Goal: Task Accomplishment & Management: Manage account settings

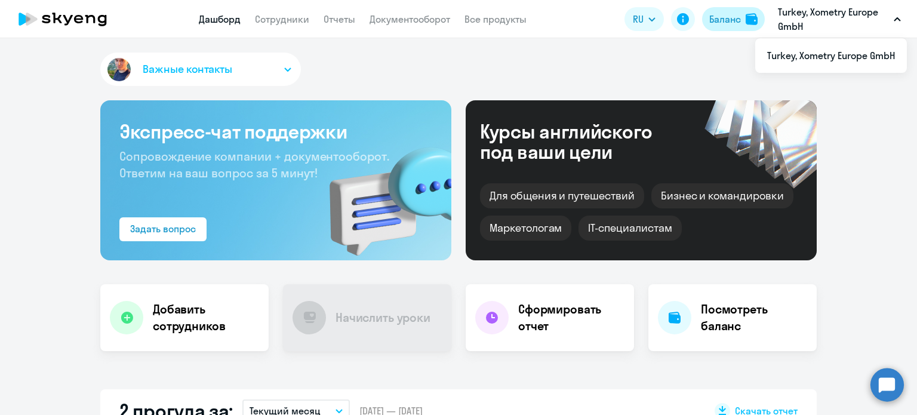
select select "30"
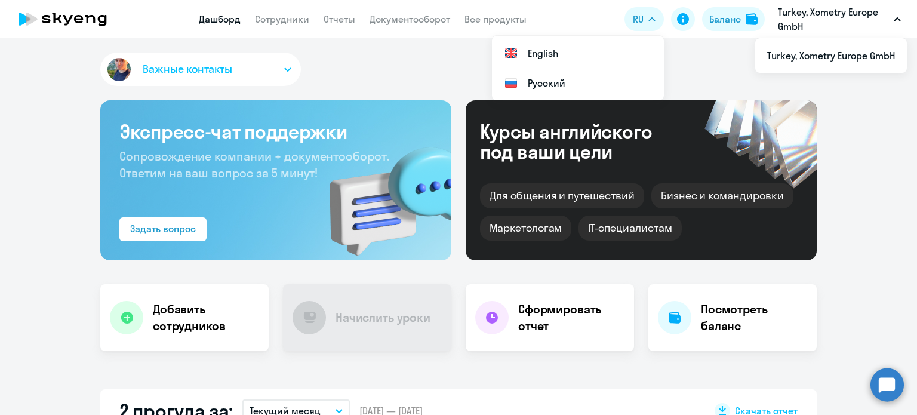
click at [651, 16] on button "RU" at bounding box center [644, 19] width 39 height 24
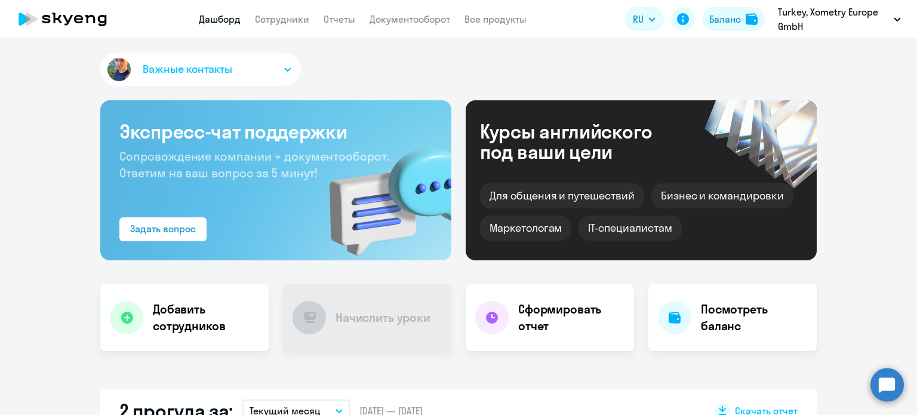
click at [651, 17] on icon "button" at bounding box center [652, 19] width 7 height 4
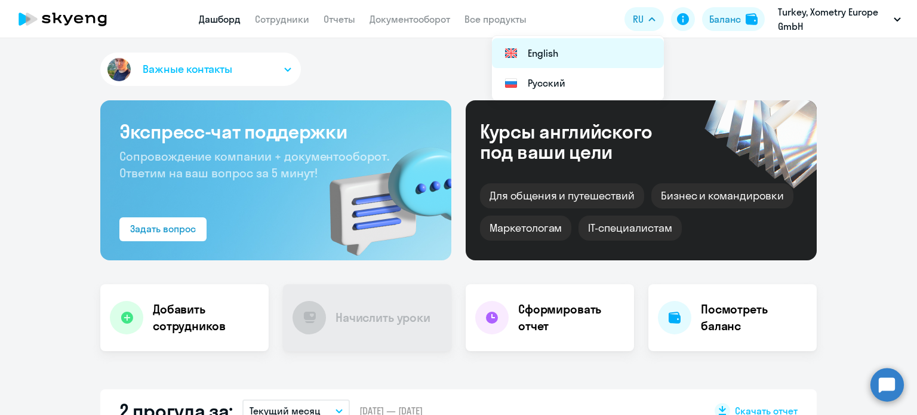
click at [533, 54] on li "English" at bounding box center [578, 53] width 172 height 30
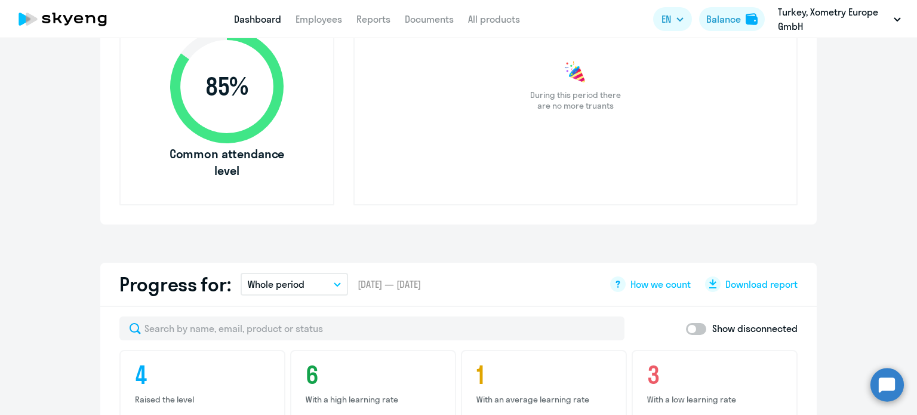
scroll to position [478, 0]
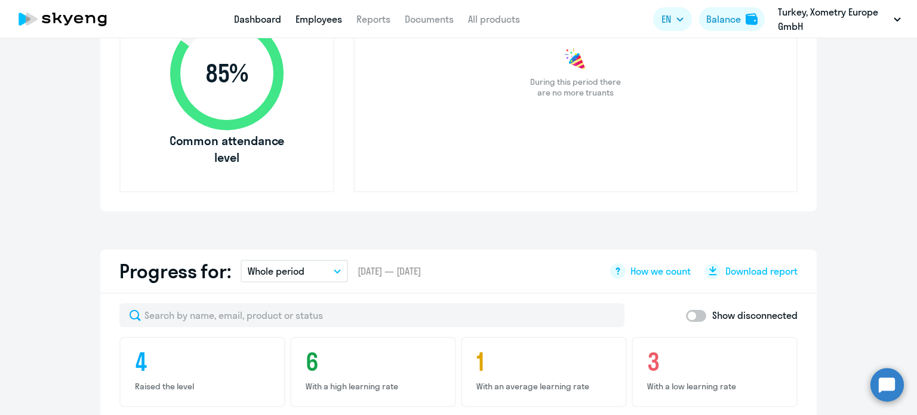
click at [319, 21] on link "Employees" at bounding box center [319, 19] width 47 height 12
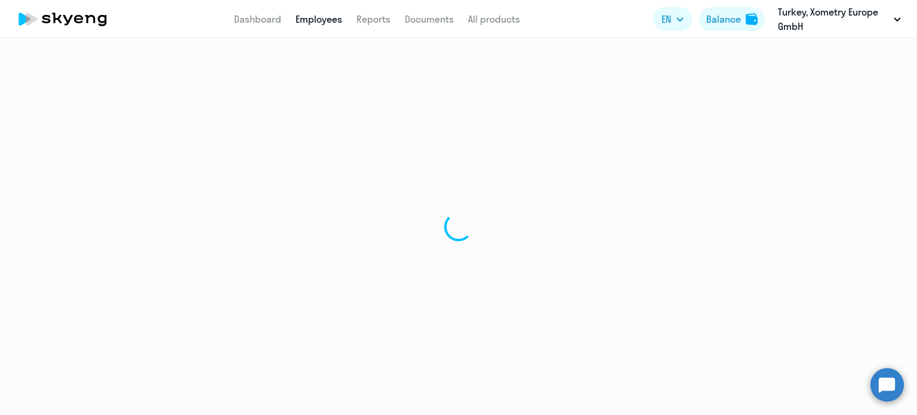
select select "30"
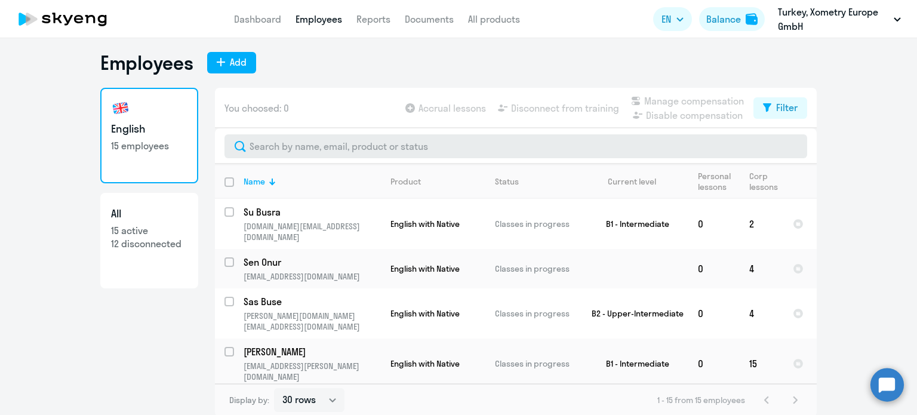
scroll to position [7, 0]
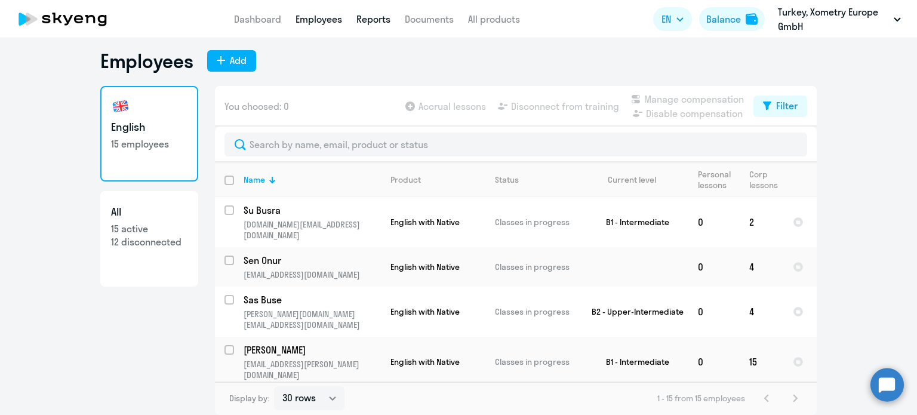
click at [373, 21] on link "Reports" at bounding box center [374, 19] width 34 height 12
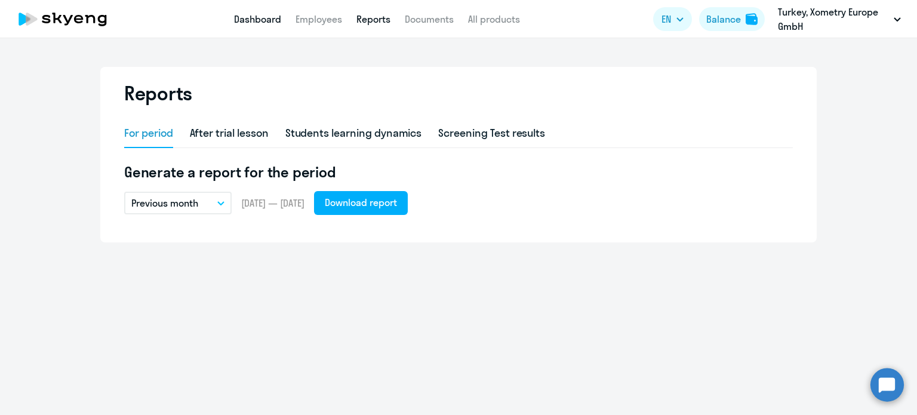
click at [259, 16] on link "Dashboard" at bounding box center [257, 19] width 47 height 12
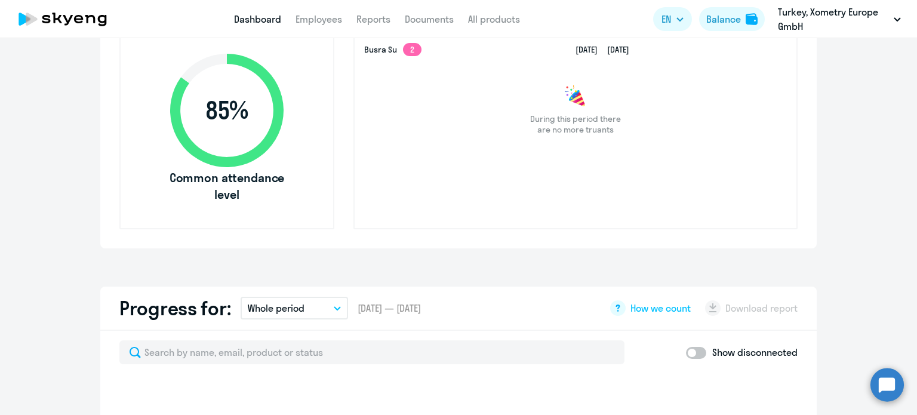
scroll to position [537, 0]
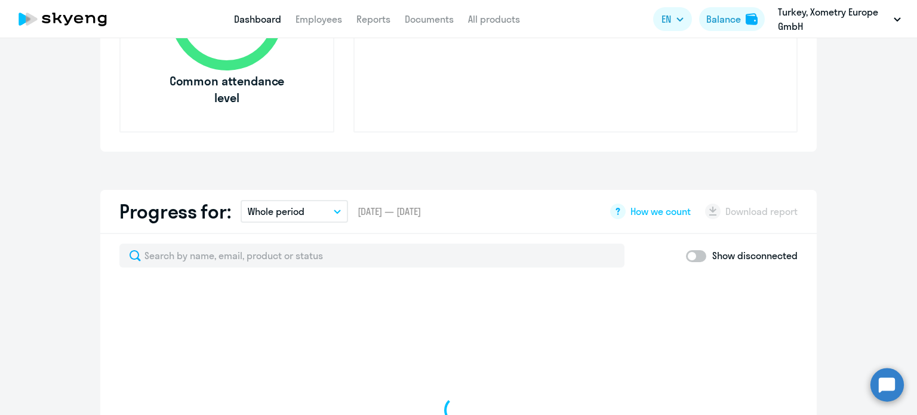
select select "30"
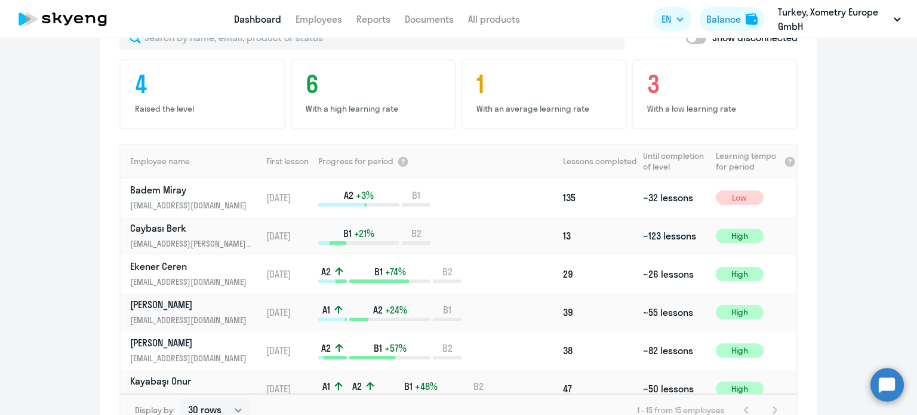
scroll to position [776, 0]
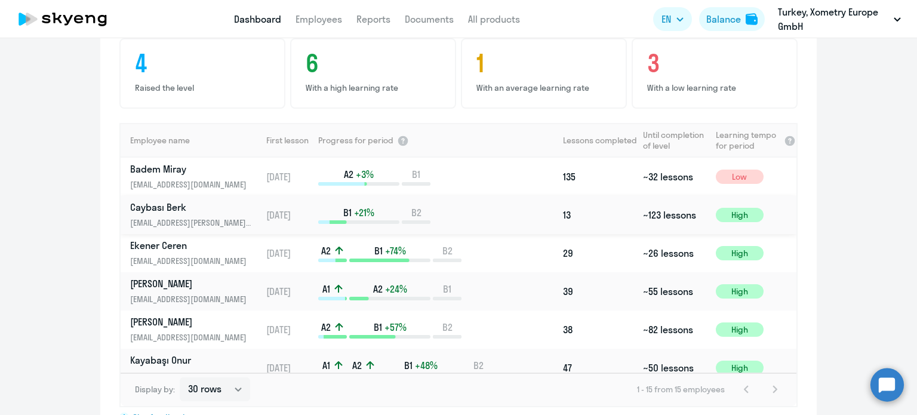
click at [163, 201] on p "Caybası Berk" at bounding box center [191, 207] width 123 height 13
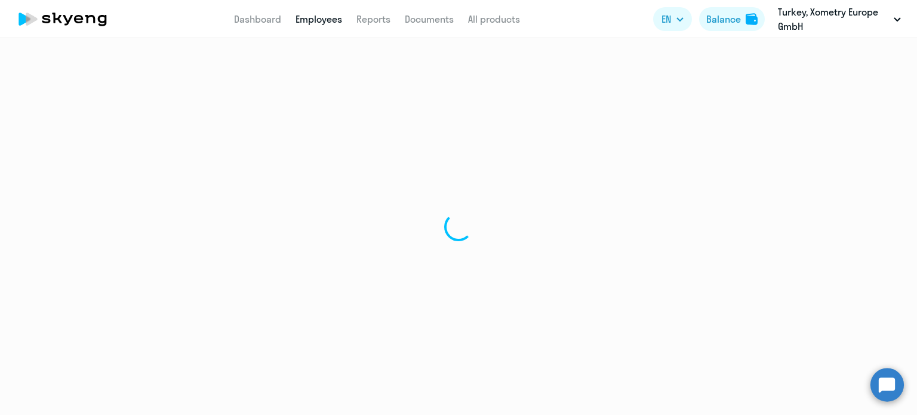
select select "english"
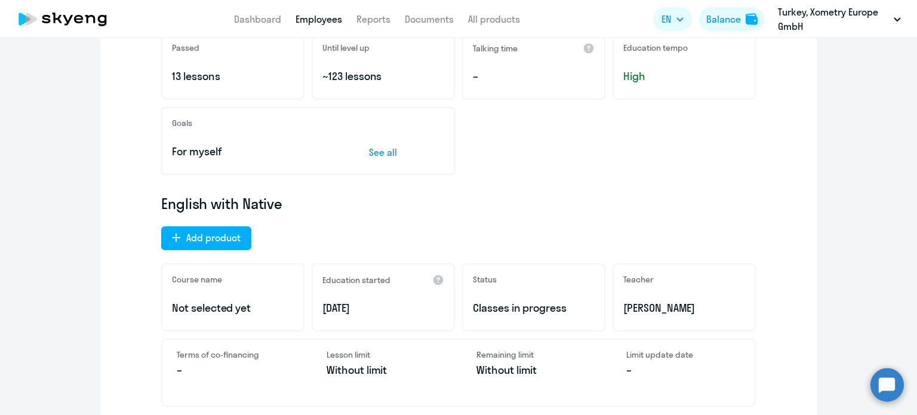
scroll to position [299, 0]
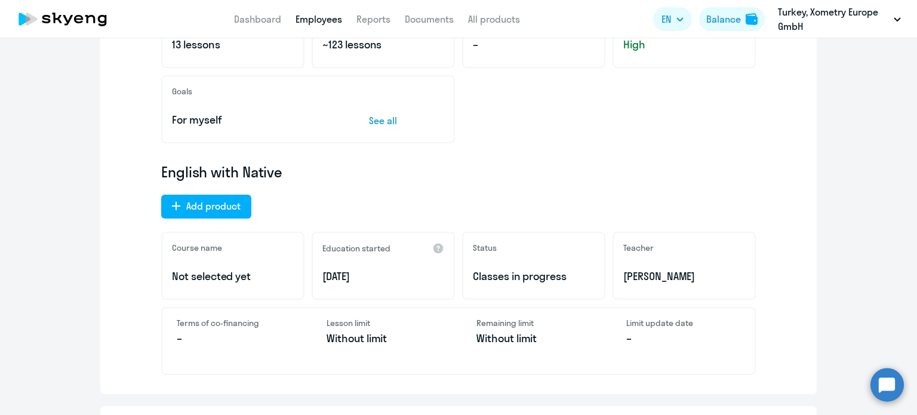
click at [211, 262] on div "Course name Not selected yet" at bounding box center [232, 266] width 143 height 68
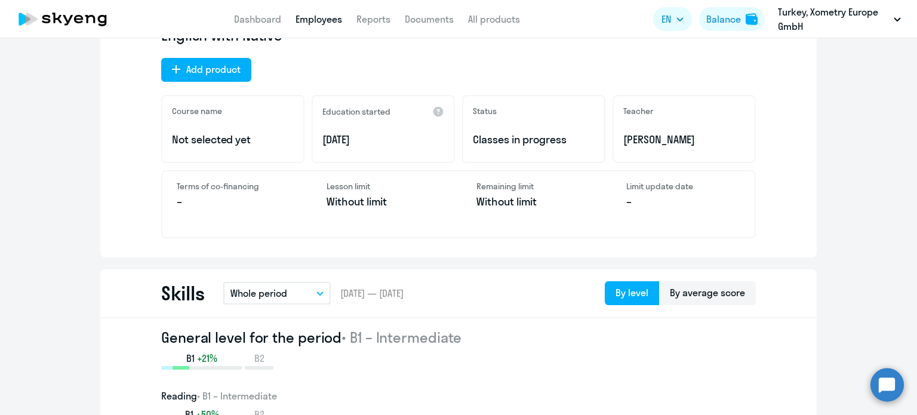
scroll to position [256, 0]
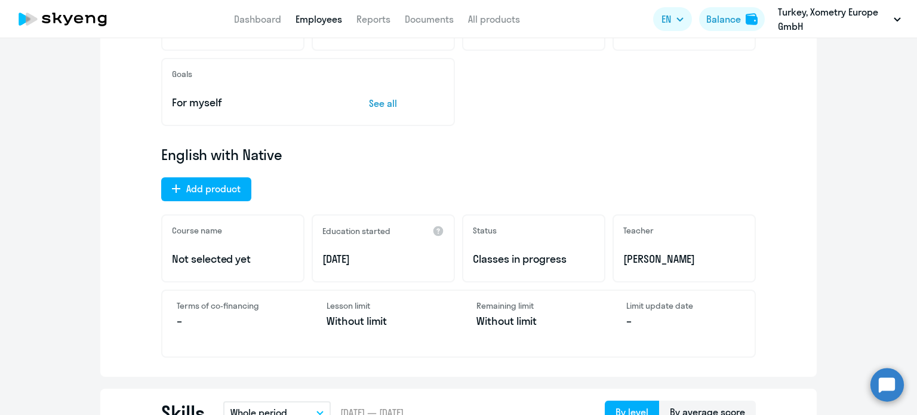
click at [209, 255] on p "Not selected yet" at bounding box center [233, 259] width 122 height 16
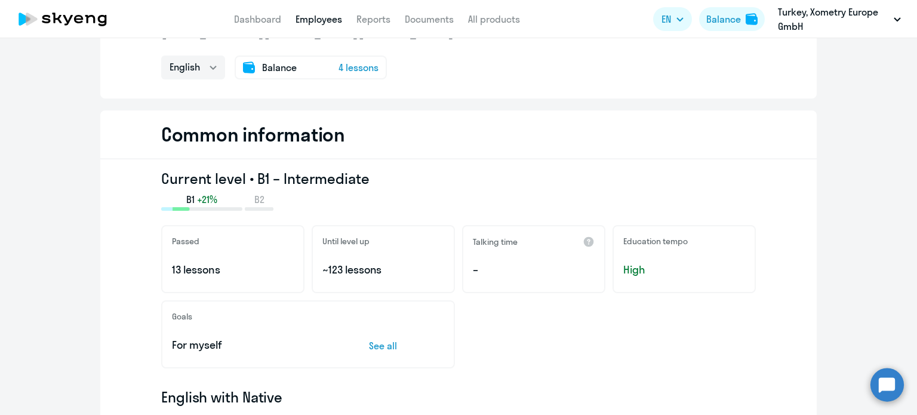
scroll to position [0, 0]
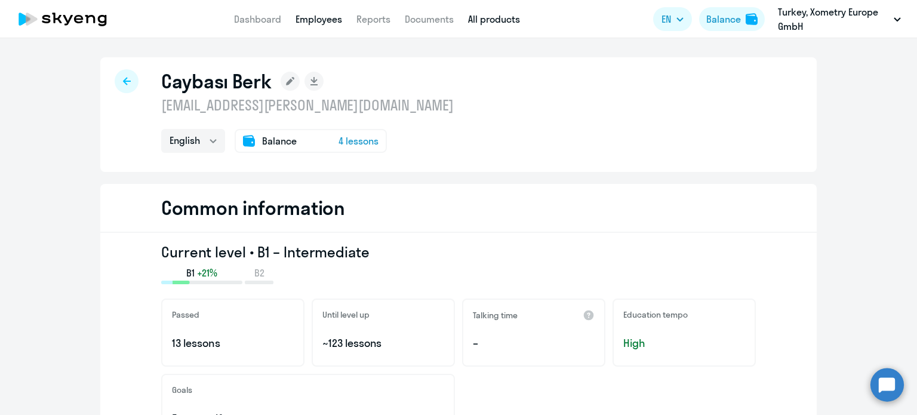
click at [496, 22] on link "All products" at bounding box center [494, 19] width 52 height 12
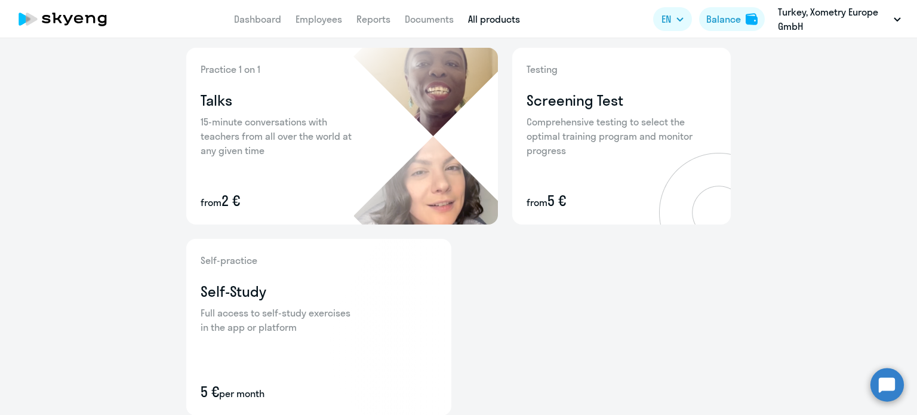
scroll to position [526, 0]
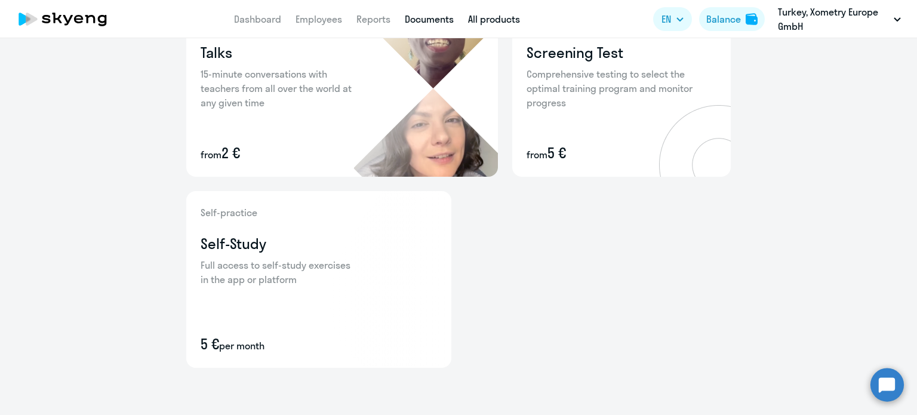
click at [432, 22] on link "Documents" at bounding box center [429, 19] width 49 height 12
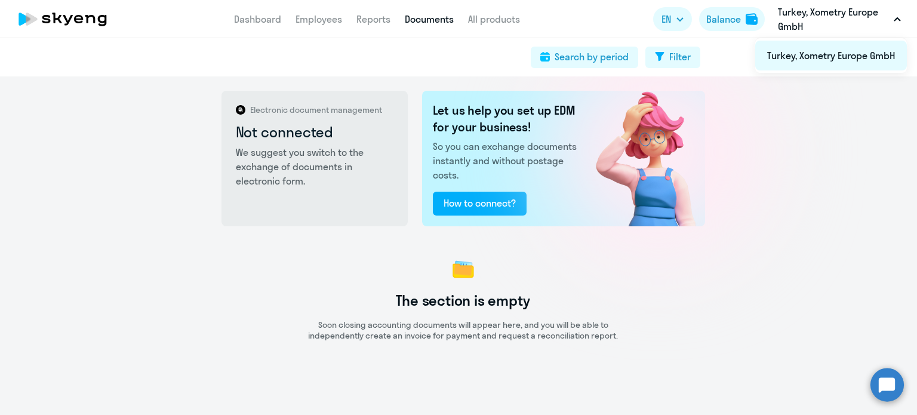
click at [812, 63] on li "Turkey, Xometry Europe GmbH" at bounding box center [831, 56] width 152 height 30
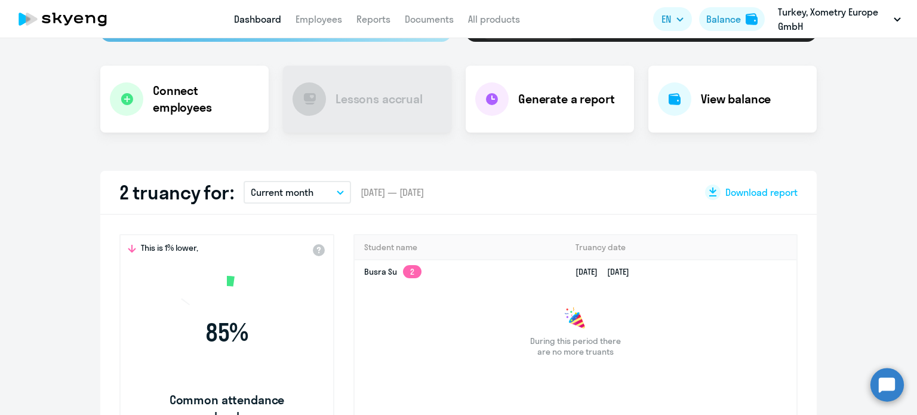
scroll to position [239, 0]
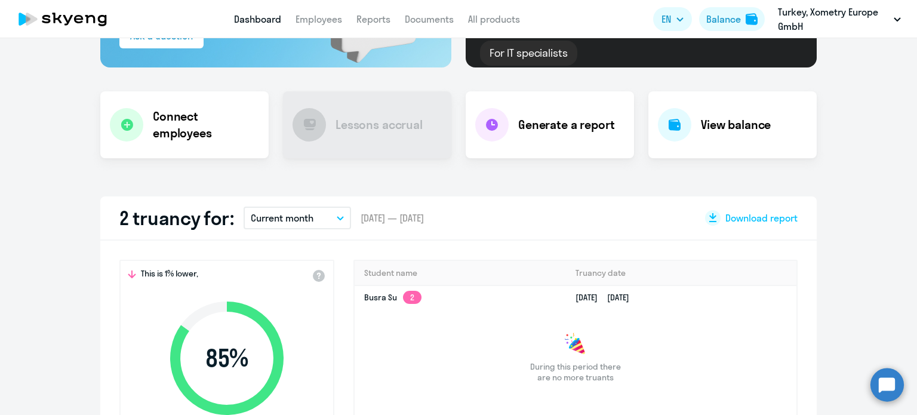
select select "30"
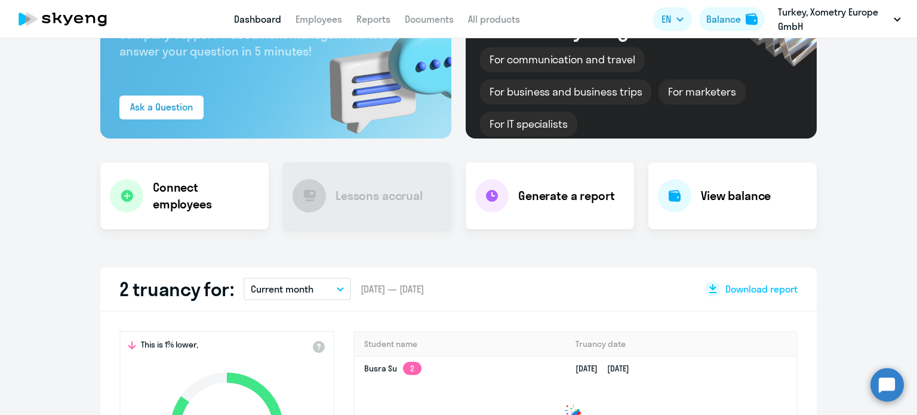
scroll to position [119, 0]
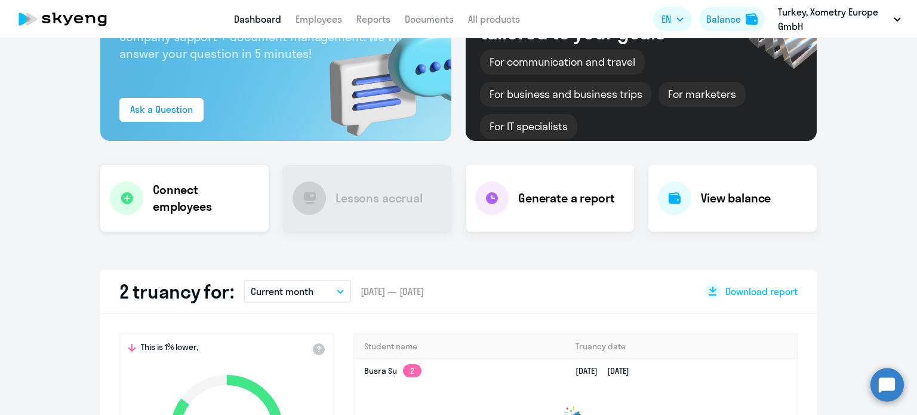
click at [141, 208] on div "Connect employees" at bounding box center [184, 198] width 168 height 67
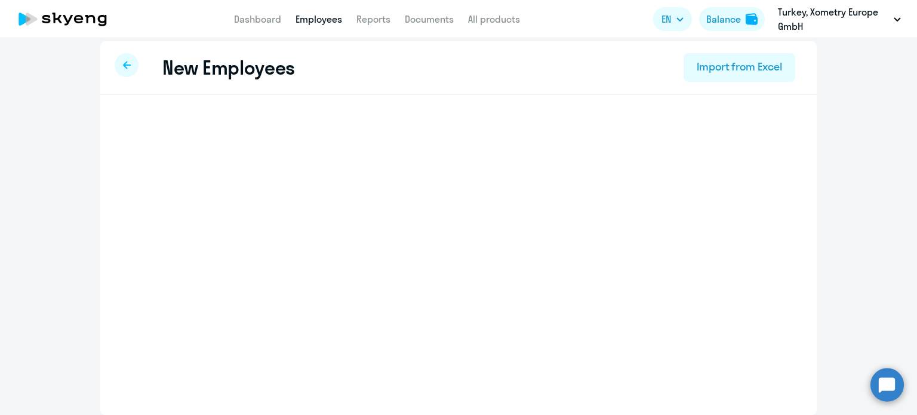
scroll to position [6, 0]
select select "english_adult_not_native_speaker"
select select "2"
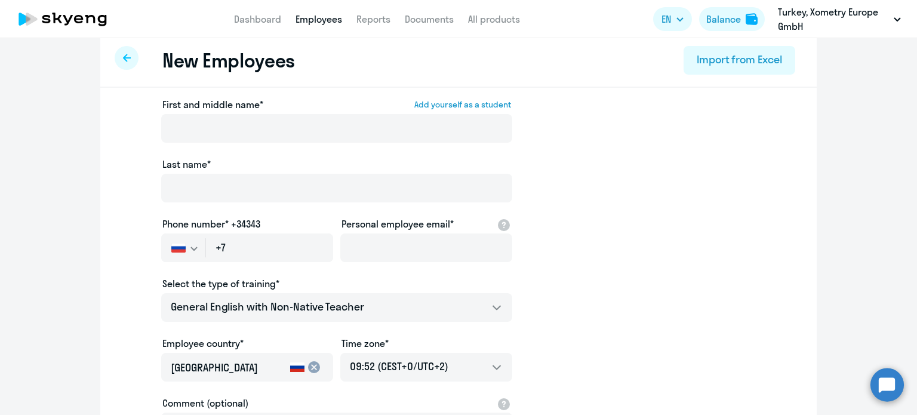
scroll to position [0, 0]
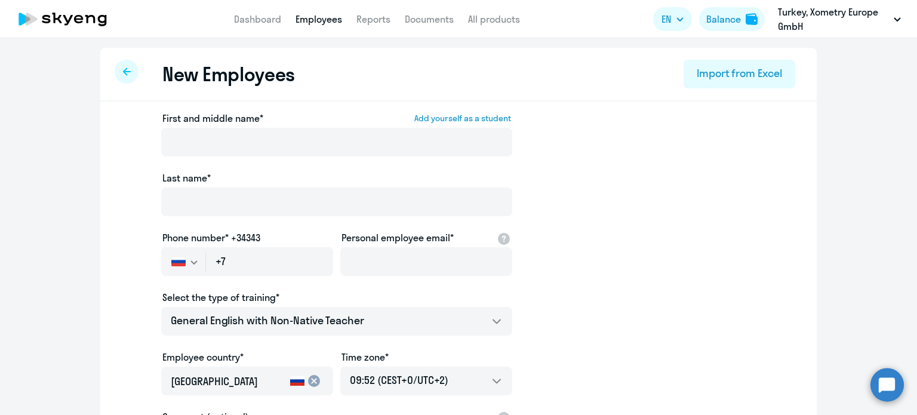
click at [116, 72] on div at bounding box center [127, 72] width 24 height 24
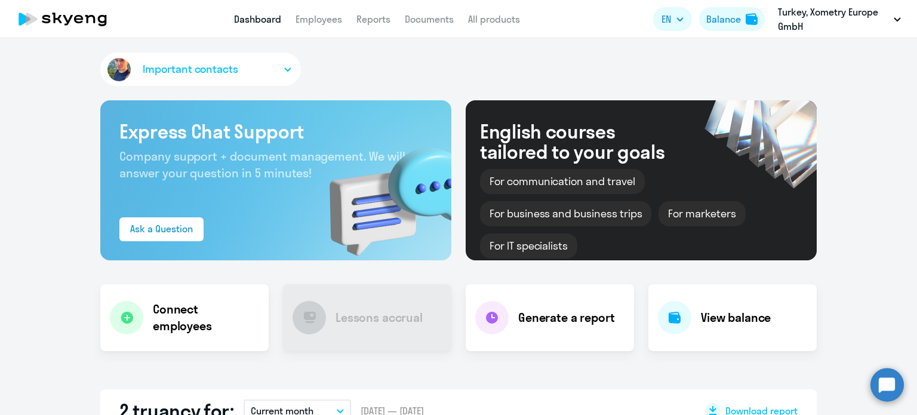
select select "30"
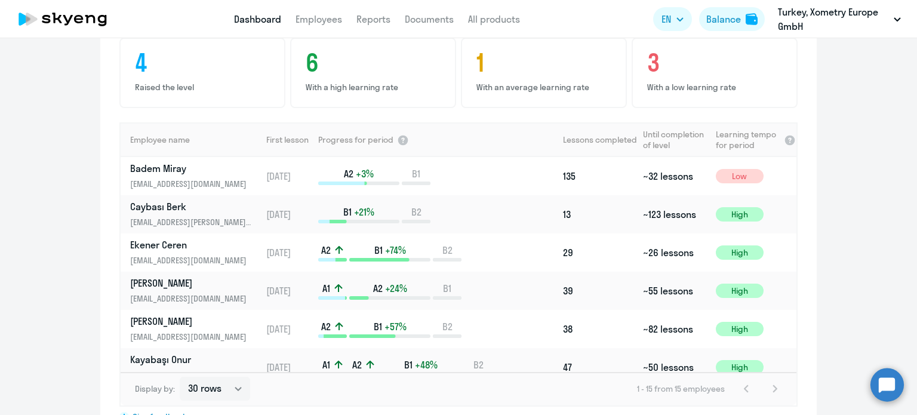
scroll to position [757, 0]
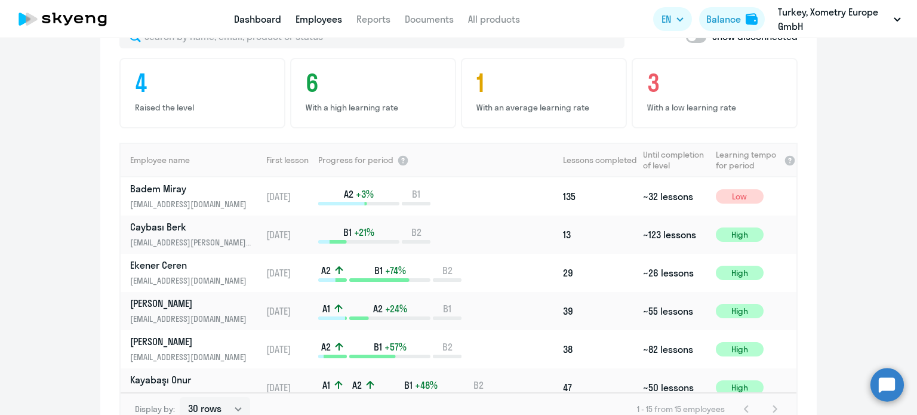
click at [321, 23] on link "Employees" at bounding box center [319, 19] width 47 height 12
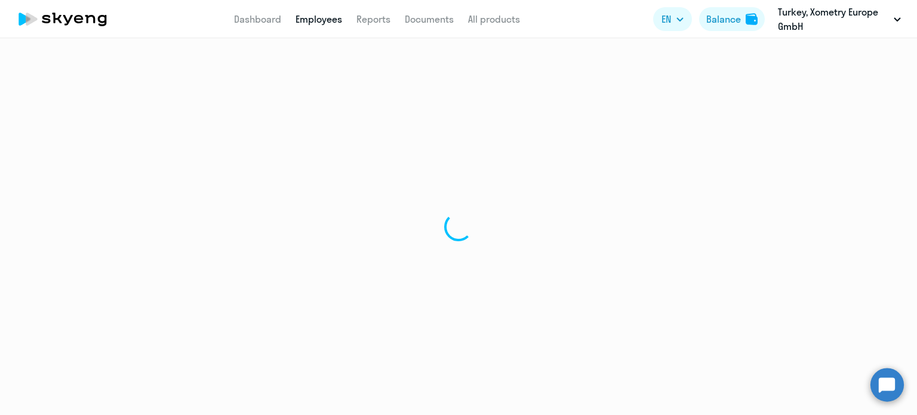
select select "30"
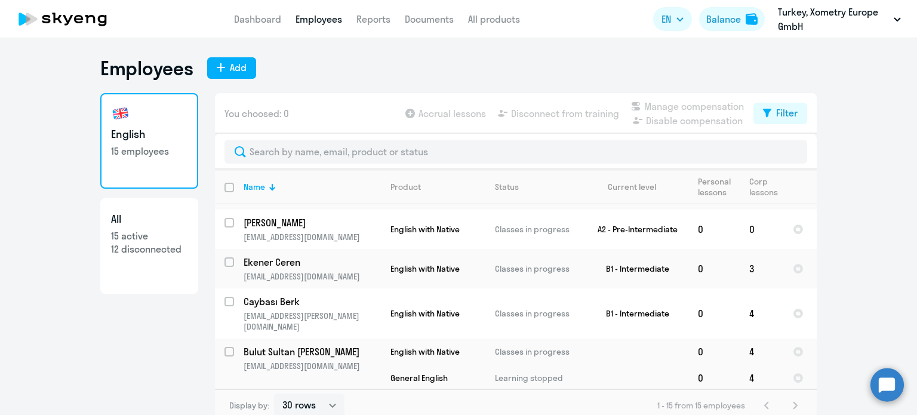
scroll to position [423, 0]
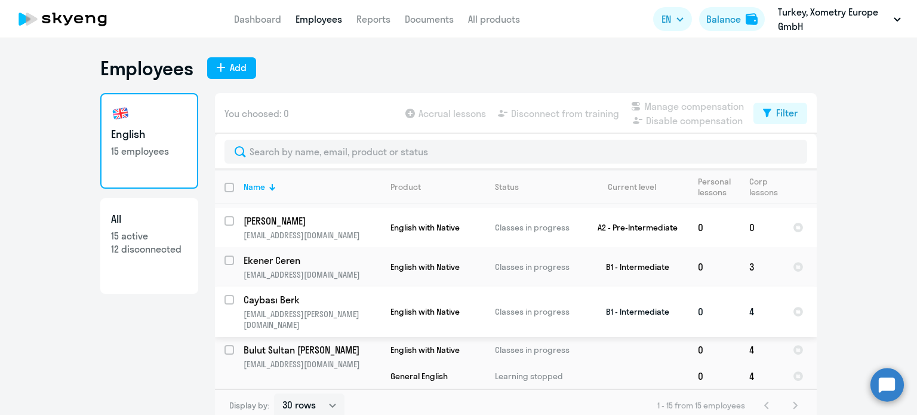
click at [225, 295] on input "select row 39835160" at bounding box center [237, 307] width 24 height 24
checkbox input "true"
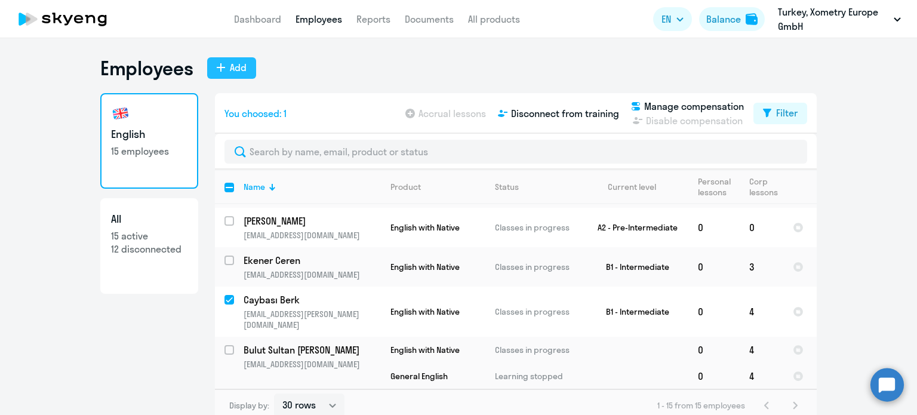
click at [230, 66] on div "Add" at bounding box center [238, 67] width 17 height 14
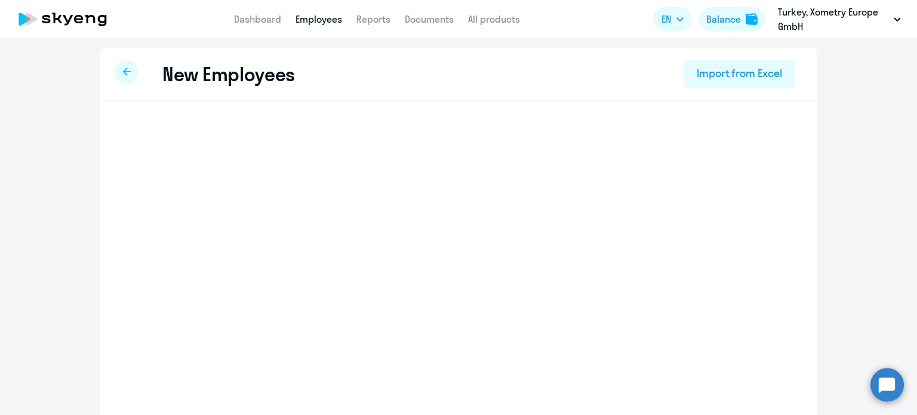
select select "english_adult_not_native_speaker"
select select "2"
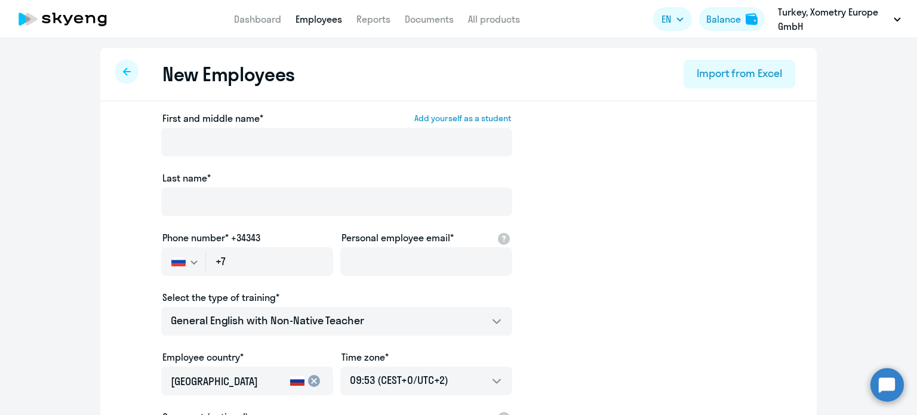
click at [129, 69] on div at bounding box center [127, 72] width 24 height 24
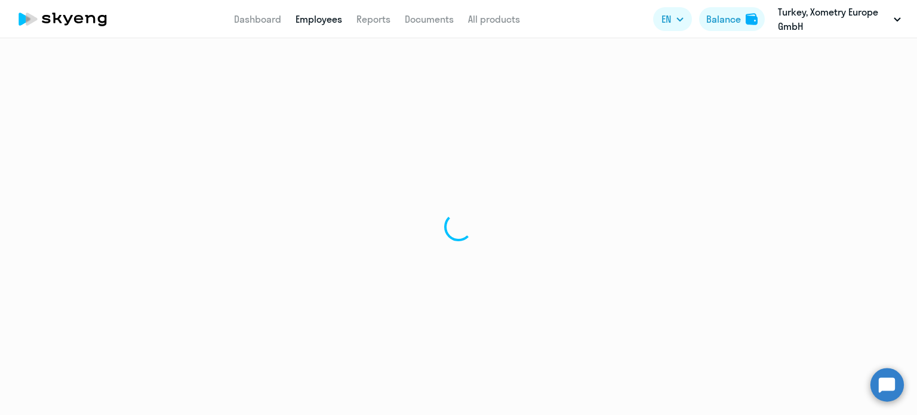
select select "30"
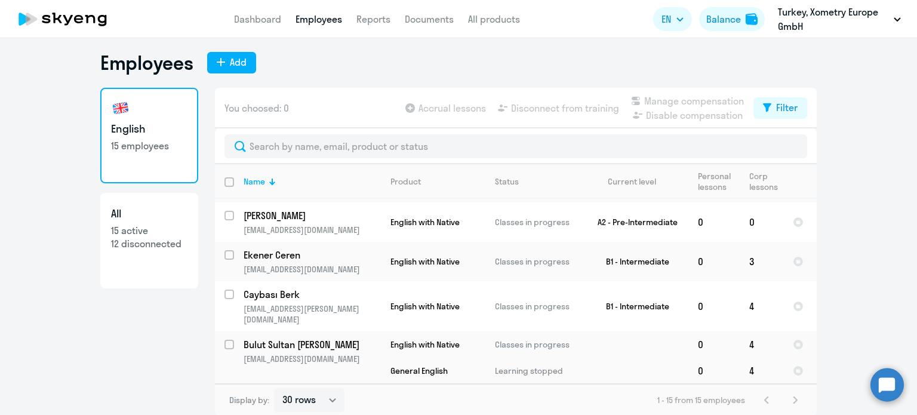
scroll to position [7, 0]
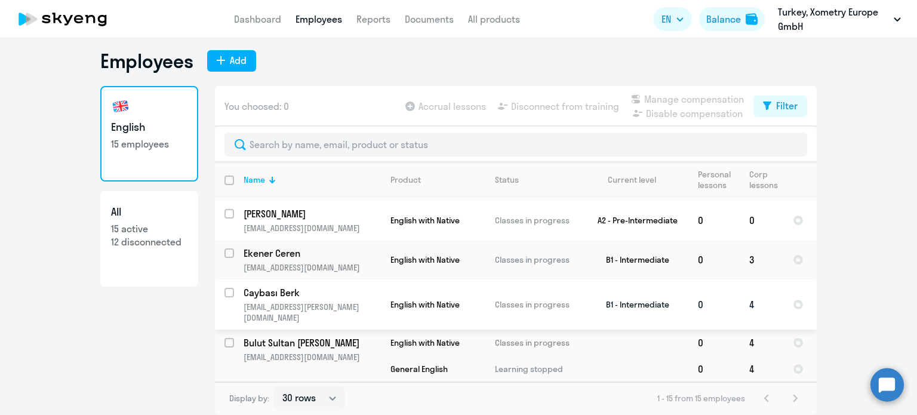
click at [226, 288] on input "select row 39835160" at bounding box center [237, 300] width 24 height 24
checkbox input "true"
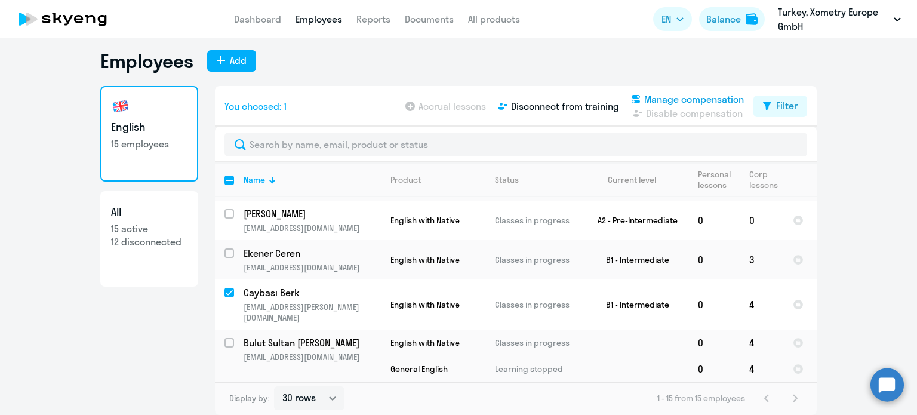
click at [672, 97] on span "Manage compensation" at bounding box center [694, 99] width 100 height 14
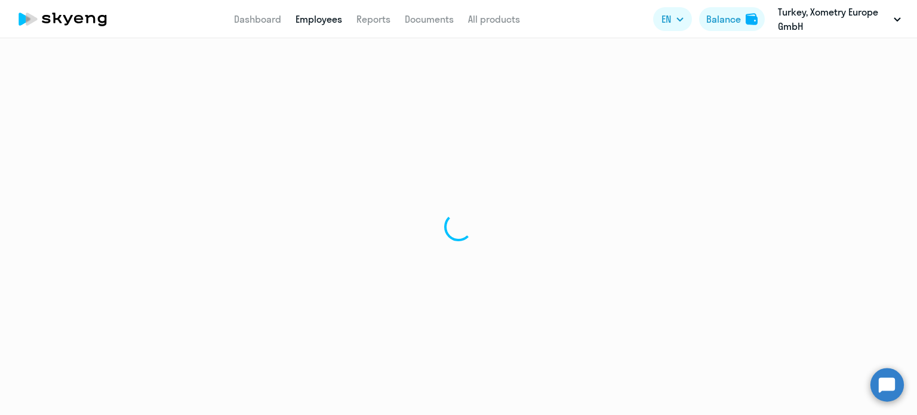
select select "30"
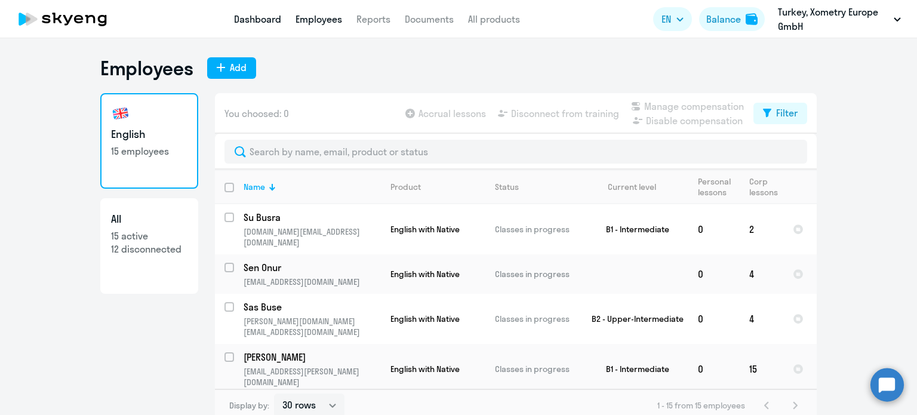
click at [251, 20] on link "Dashboard" at bounding box center [257, 19] width 47 height 12
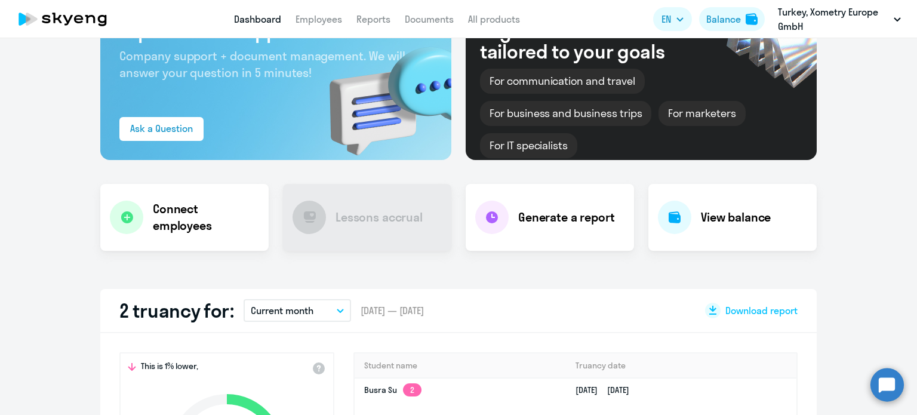
select select "30"
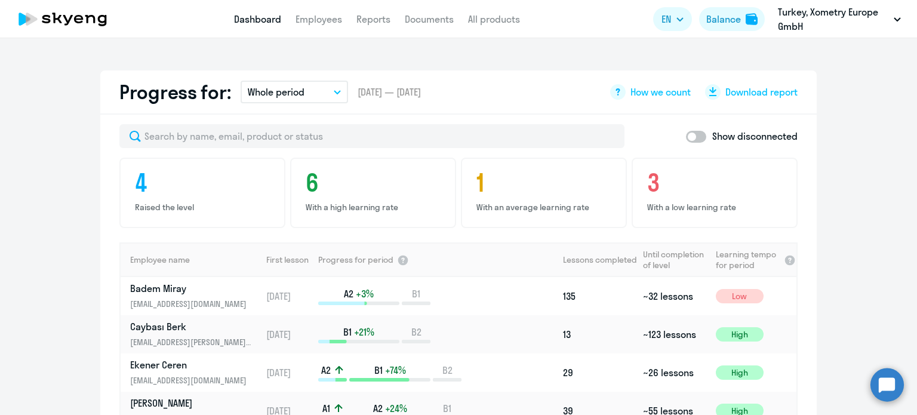
scroll to position [816, 0]
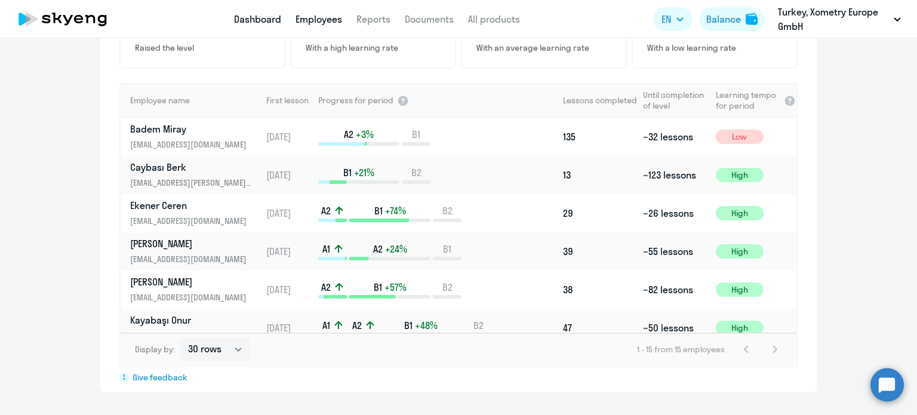
click at [306, 15] on link "Employees" at bounding box center [319, 19] width 47 height 12
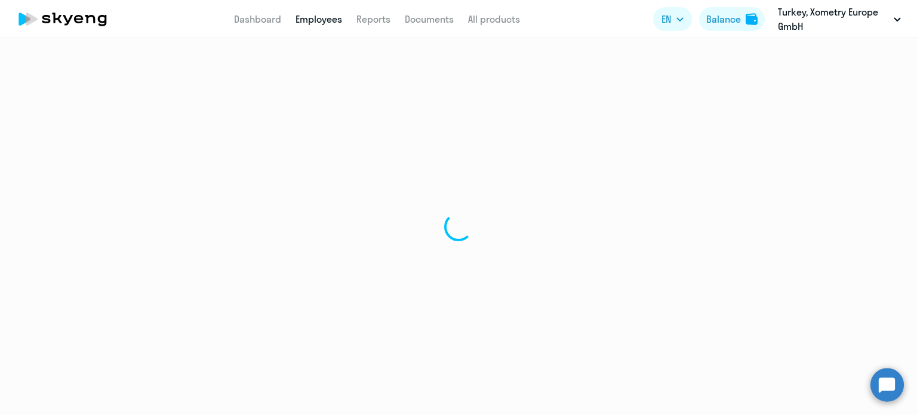
select select "30"
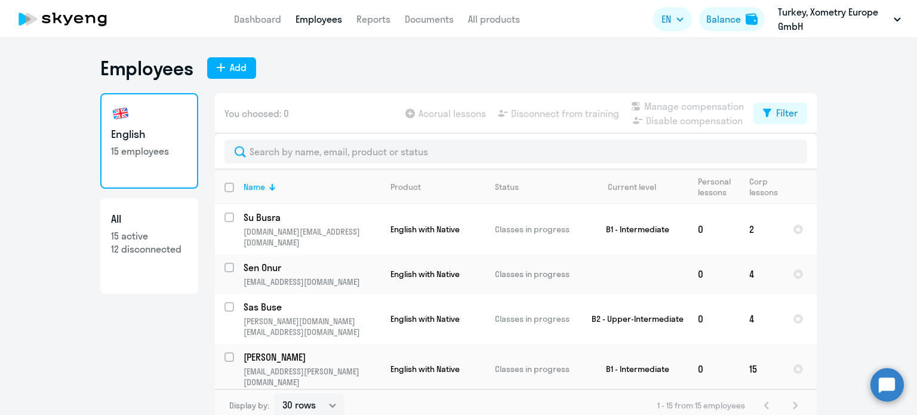
click at [140, 250] on p "12 disconnected" at bounding box center [149, 248] width 76 height 13
select select "30"
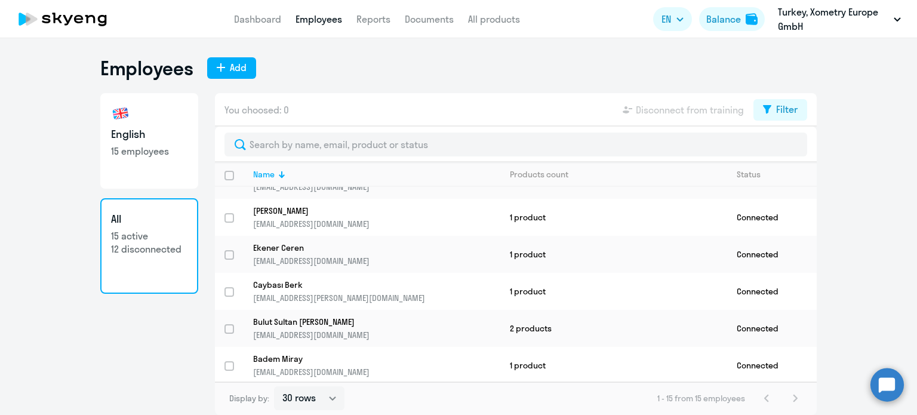
scroll to position [367, 0]
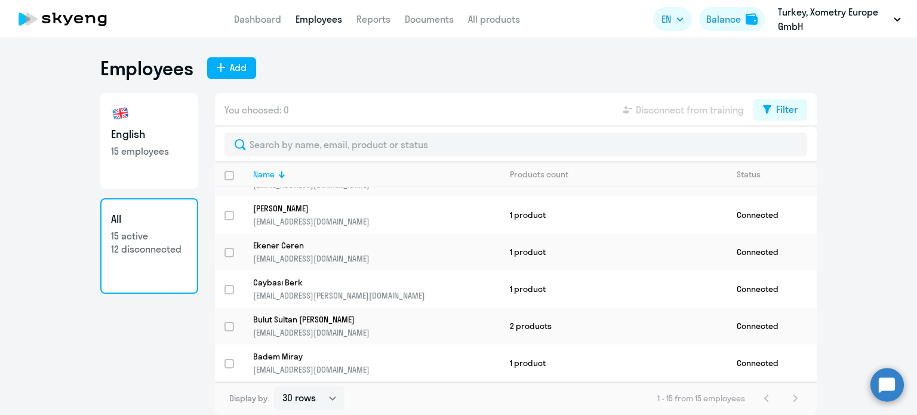
click at [153, 235] on p "15 active" at bounding box center [149, 235] width 76 height 13
click at [144, 127] on h3 "English" at bounding box center [149, 135] width 76 height 16
select select "30"
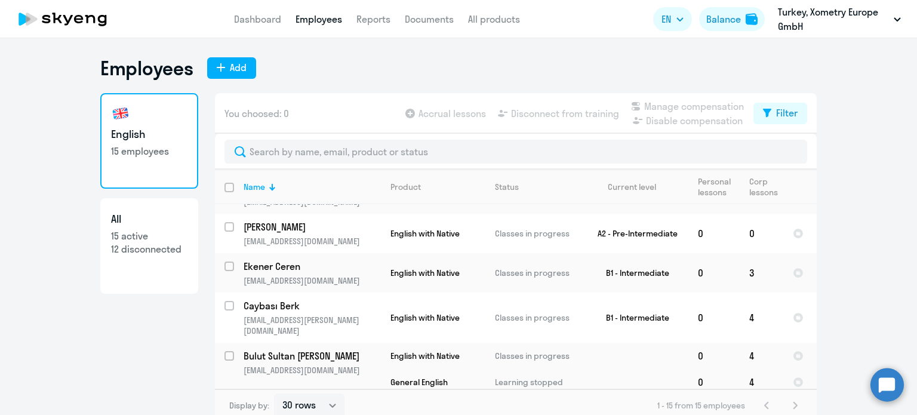
scroll to position [418, 0]
click at [225, 300] on input "select row 39835160" at bounding box center [237, 312] width 24 height 24
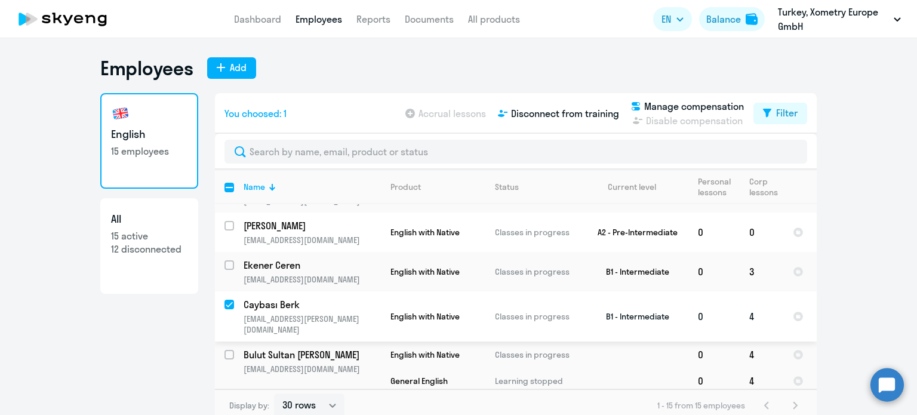
click at [226, 300] on input "deselect row 39835160" at bounding box center [237, 312] width 24 height 24
checkbox input "false"
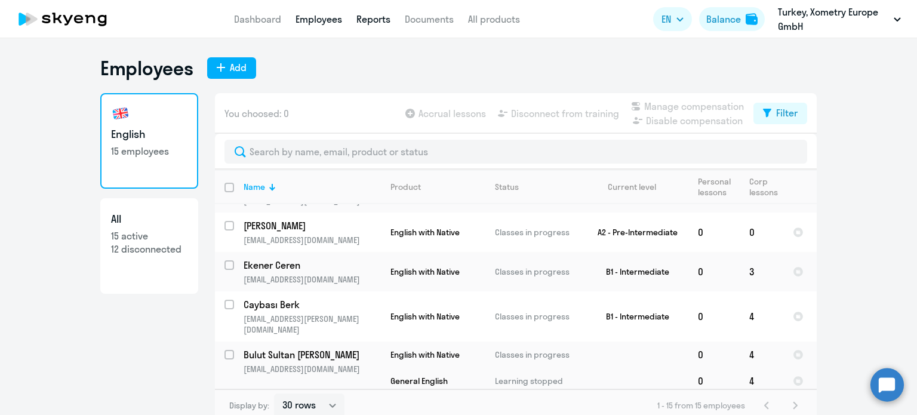
click at [374, 18] on link "Reports" at bounding box center [374, 19] width 34 height 12
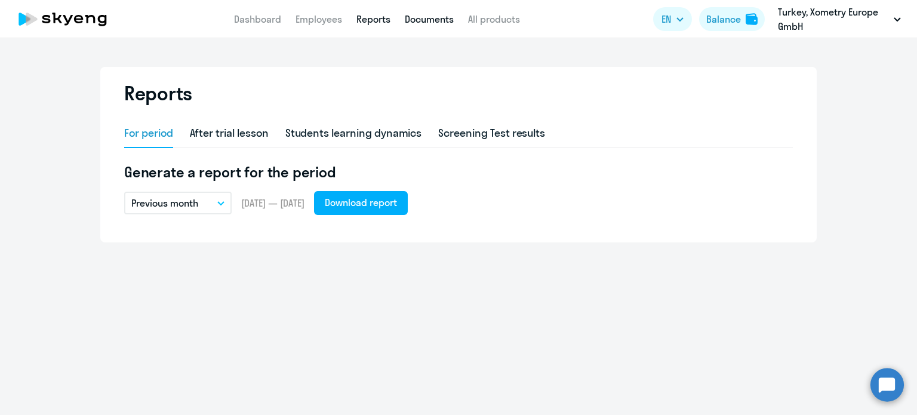
click at [425, 18] on link "Documents" at bounding box center [429, 19] width 49 height 12
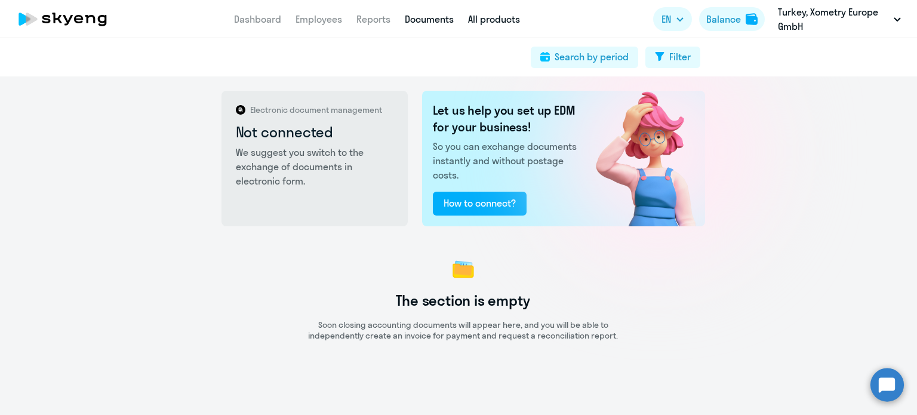
click at [495, 24] on link "All products" at bounding box center [494, 19] width 52 height 12
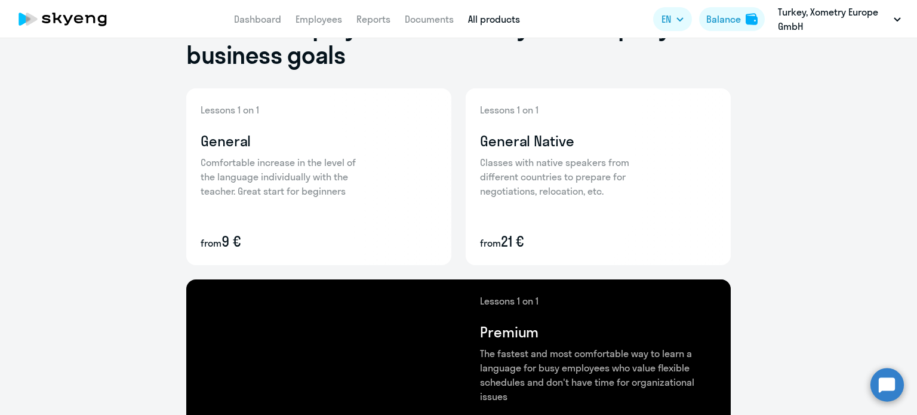
scroll to position [119, 0]
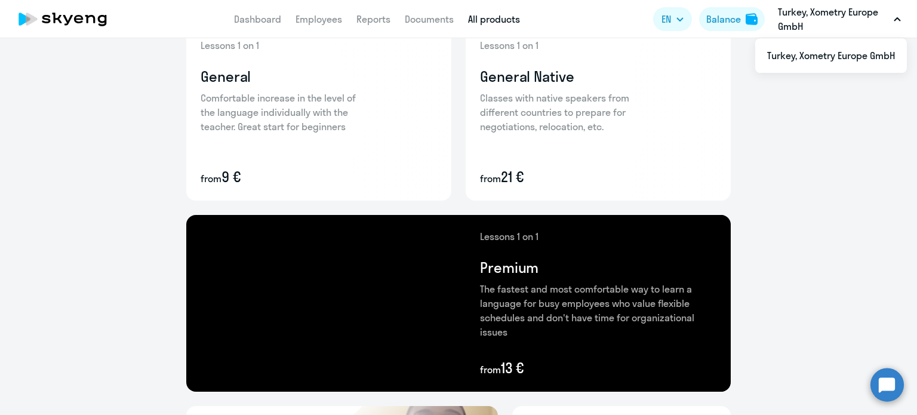
click at [824, 14] on p "Turkey, Xometry Europe GmbH" at bounding box center [833, 19] width 111 height 29
click at [39, 23] on icon at bounding box center [62, 19] width 105 height 30
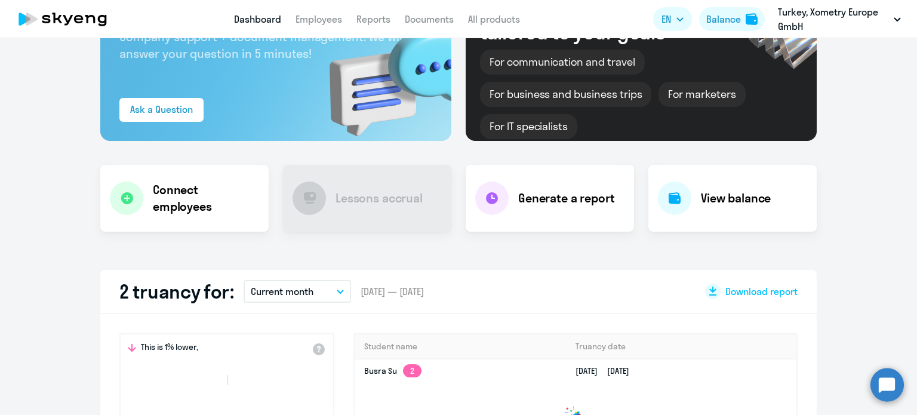
scroll to position [203, 0]
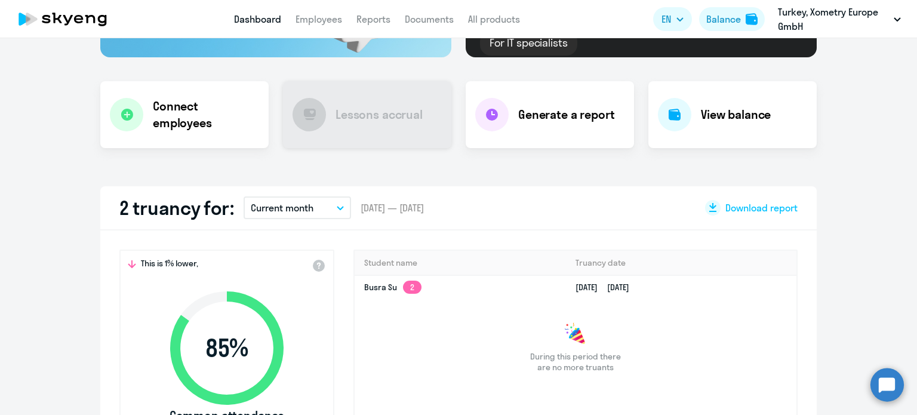
select select "30"
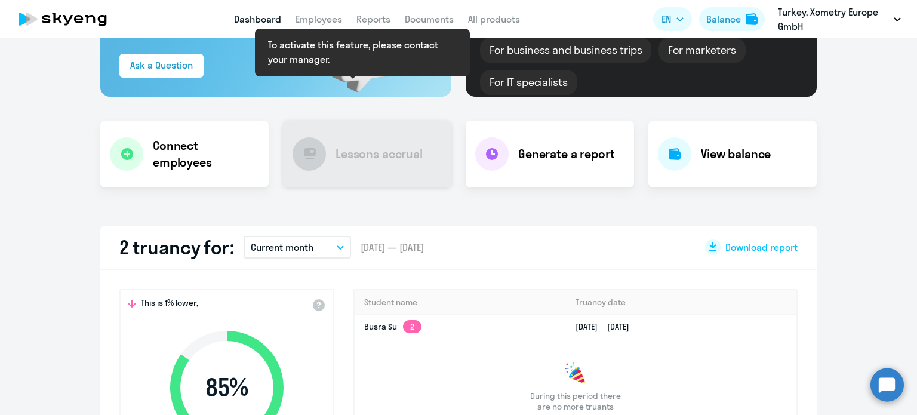
scroll to position [143, 0]
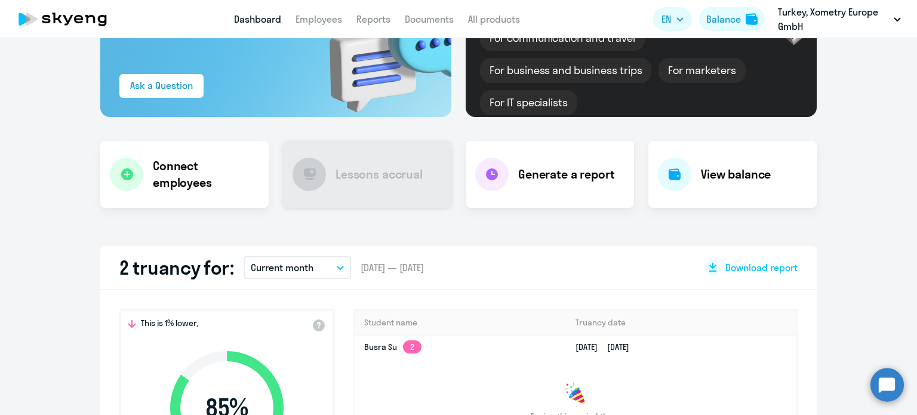
click at [356, 166] on h4 "Lessons accrual" at bounding box center [379, 174] width 87 height 17
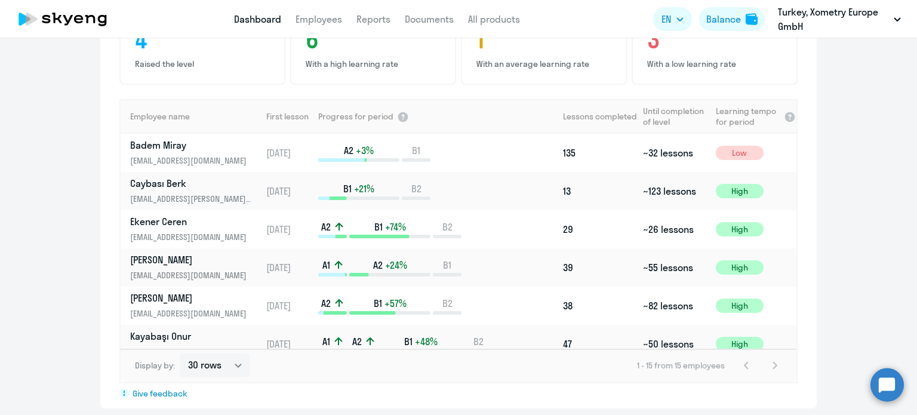
scroll to position [816, 0]
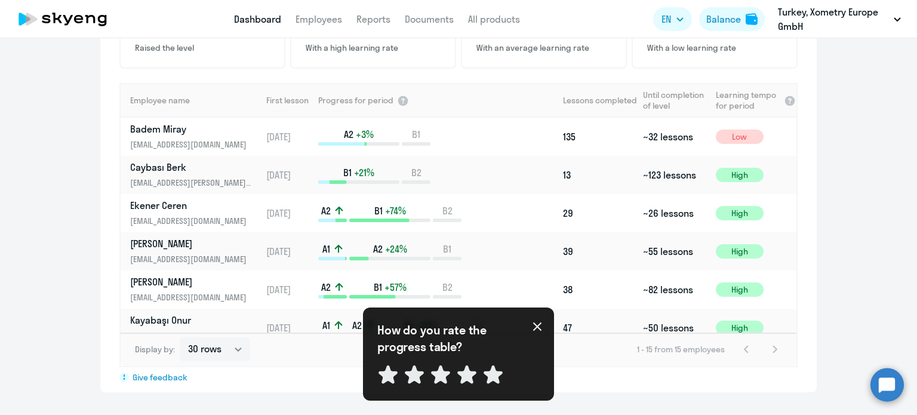
click at [540, 327] on icon at bounding box center [538, 327] width 10 height 10
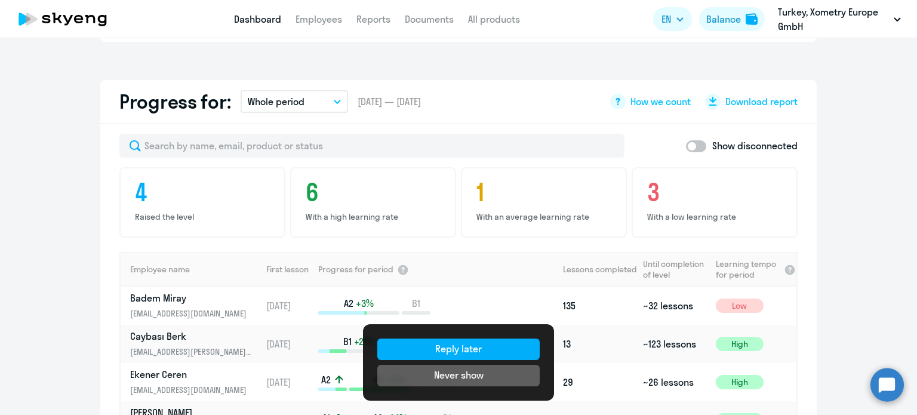
scroll to position [637, 0]
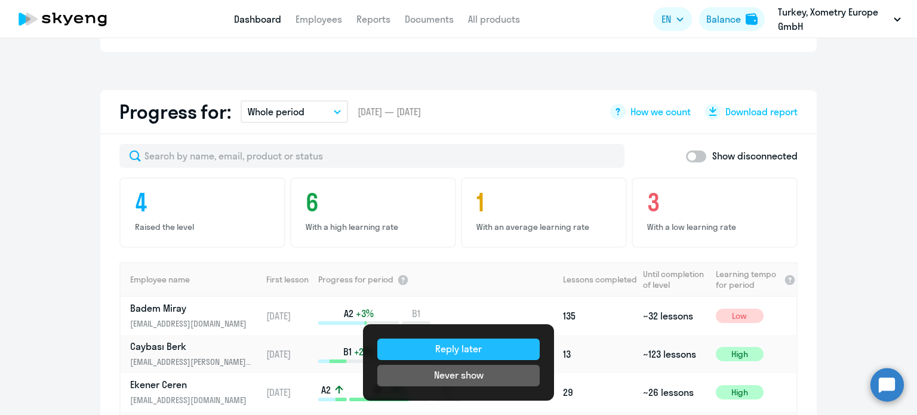
click at [494, 348] on button "Reply later" at bounding box center [458, 349] width 162 height 21
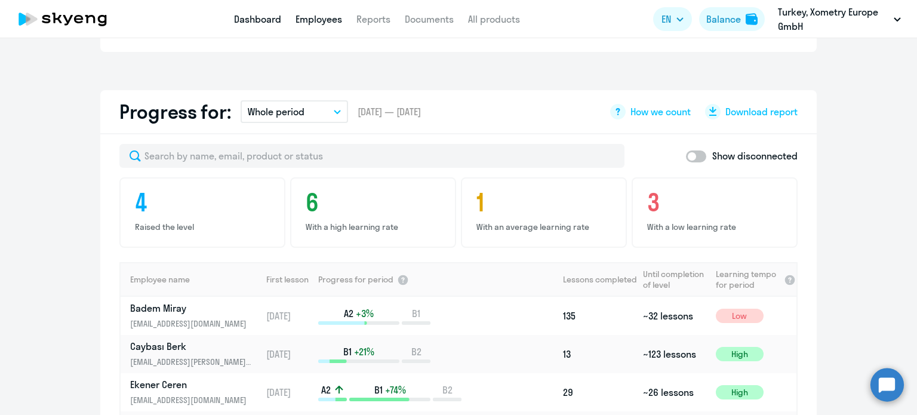
click at [317, 20] on link "Employees" at bounding box center [319, 19] width 47 height 12
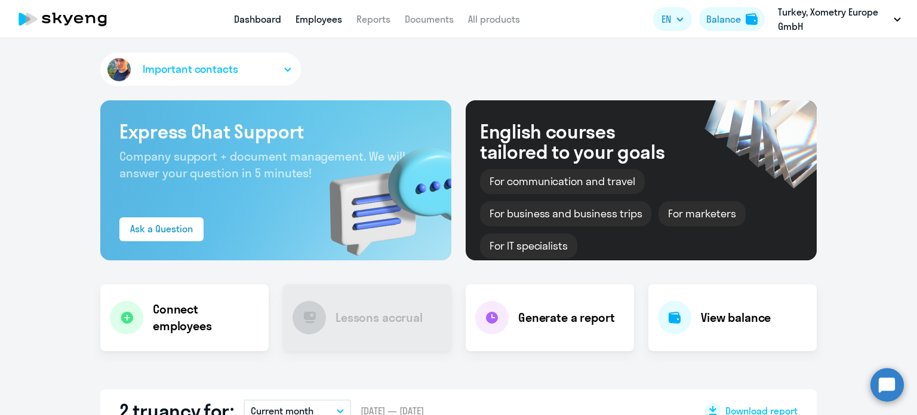
select select "30"
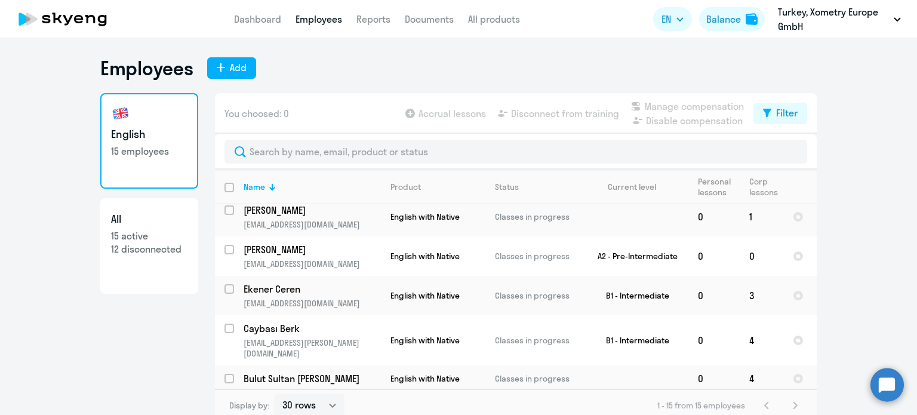
scroll to position [418, 0]
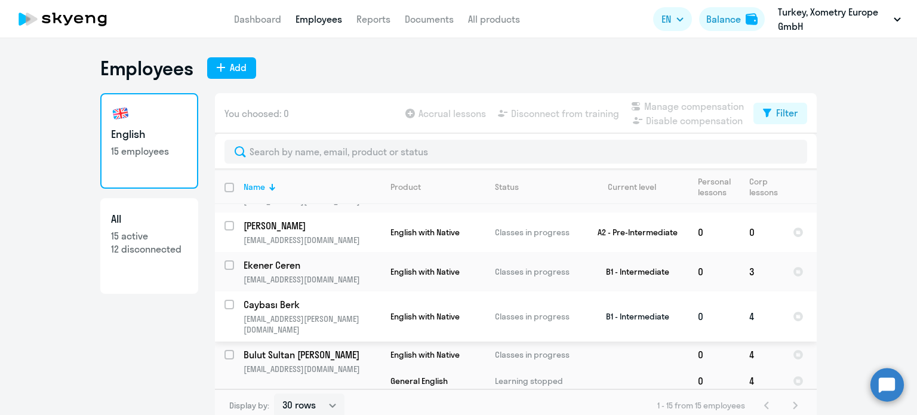
click at [225, 300] on input "select row 39835160" at bounding box center [237, 312] width 24 height 24
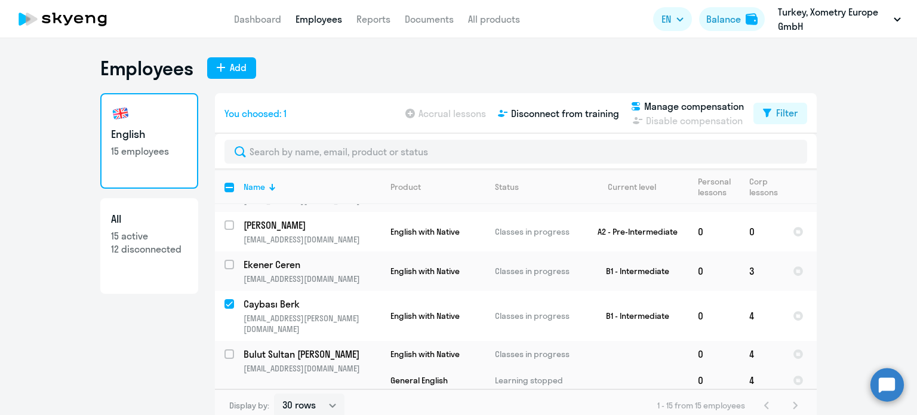
scroll to position [423, 0]
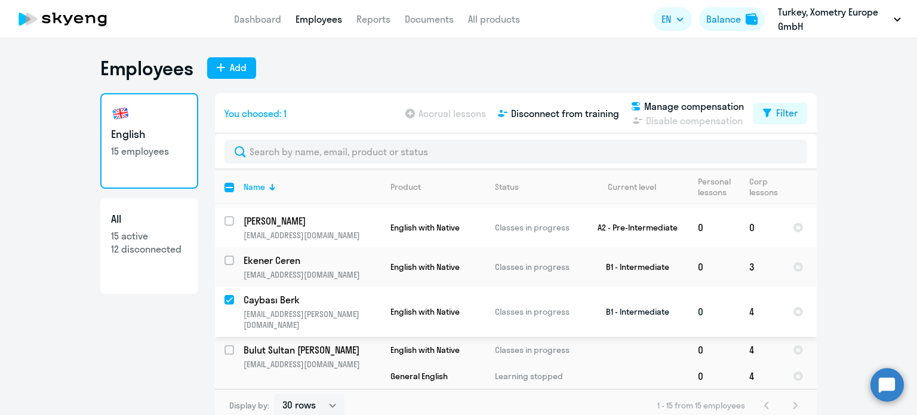
click at [225, 295] on input "deselect row 39835160" at bounding box center [237, 307] width 24 height 24
checkbox input "false"
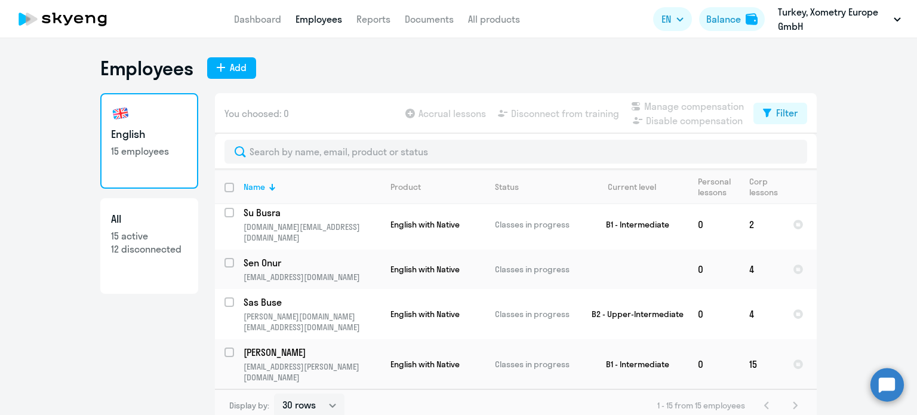
scroll to position [0, 0]
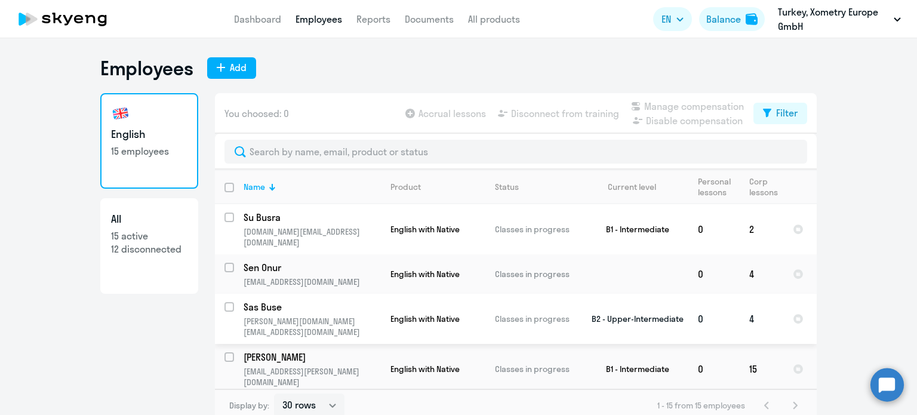
click at [226, 302] on input "select row 39546319" at bounding box center [237, 314] width 24 height 24
checkbox input "true"
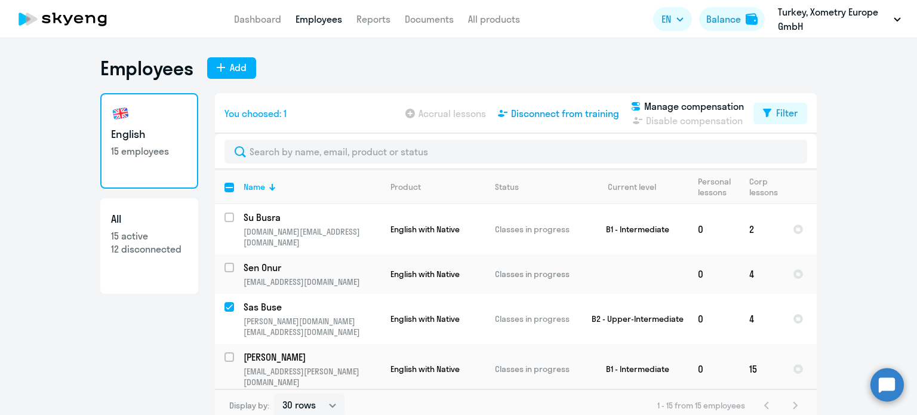
click at [545, 112] on span "Disconnect from training" at bounding box center [565, 113] width 108 height 14
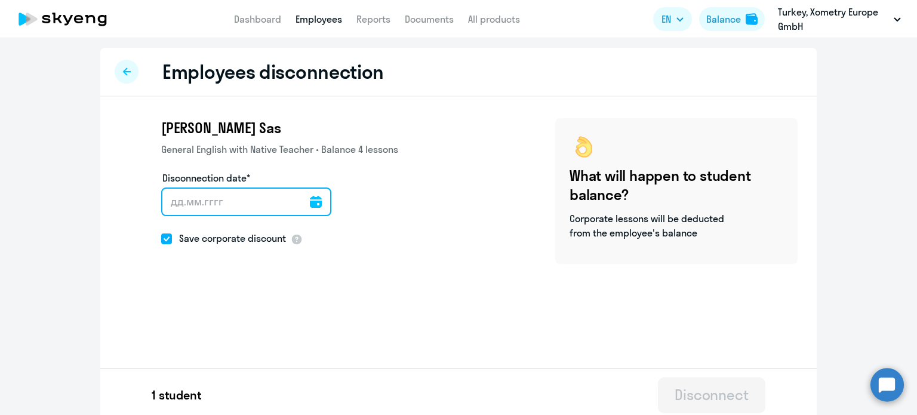
click at [244, 202] on input "Disconnection date*" at bounding box center [246, 202] width 170 height 29
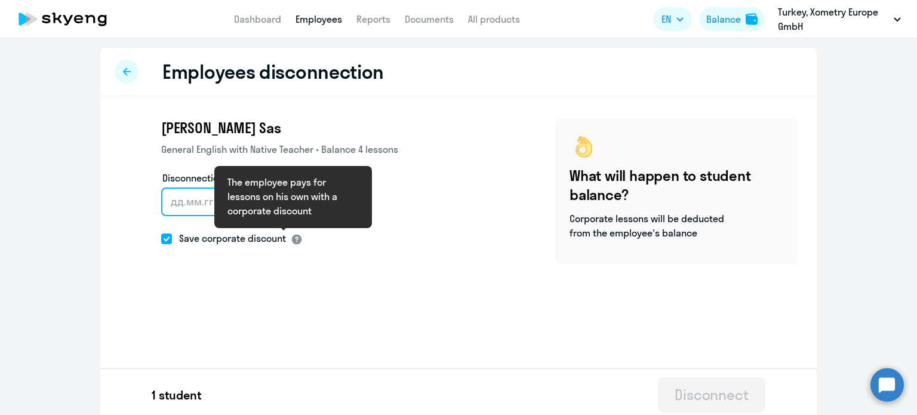
scroll to position [6, 0]
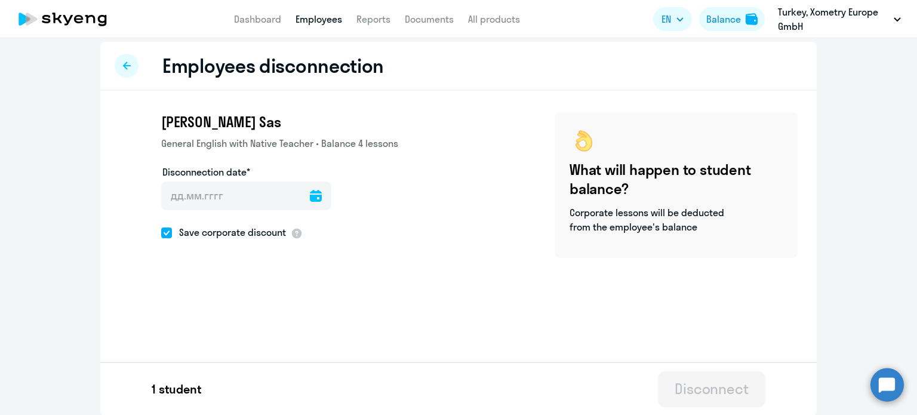
click at [164, 233] on span at bounding box center [166, 233] width 11 height 11
click at [161, 233] on input "Save corporate discount" at bounding box center [161, 232] width 1 height 1
checkbox input "false"
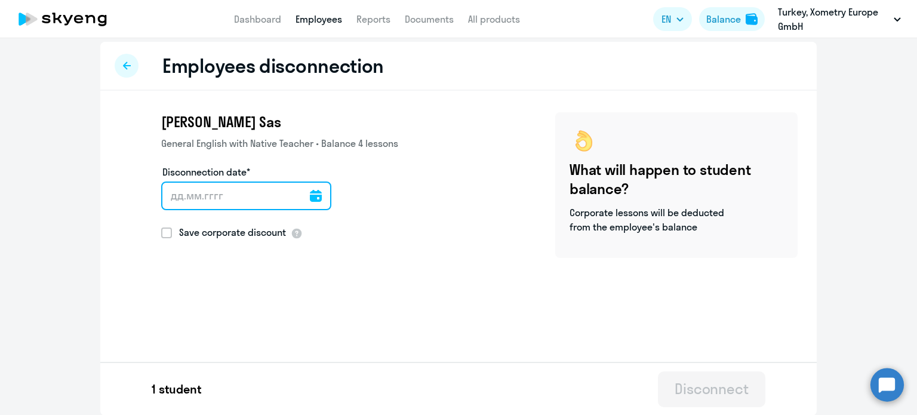
click at [227, 191] on input "Disconnection date*" at bounding box center [246, 196] width 170 height 29
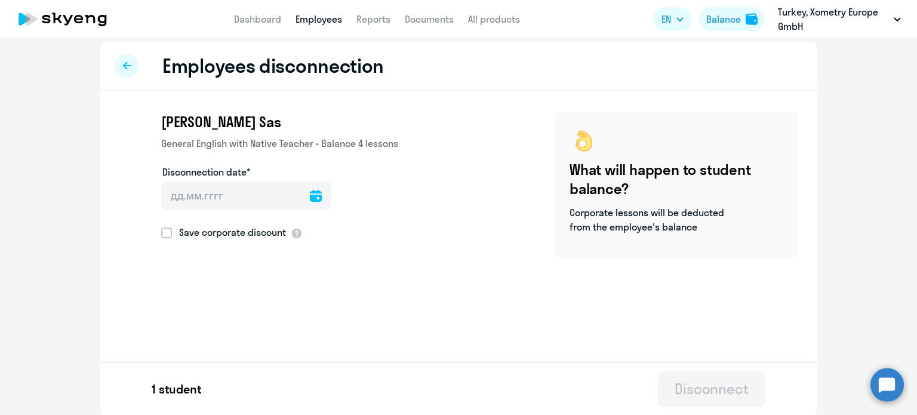
click at [116, 69] on div at bounding box center [127, 66] width 24 height 24
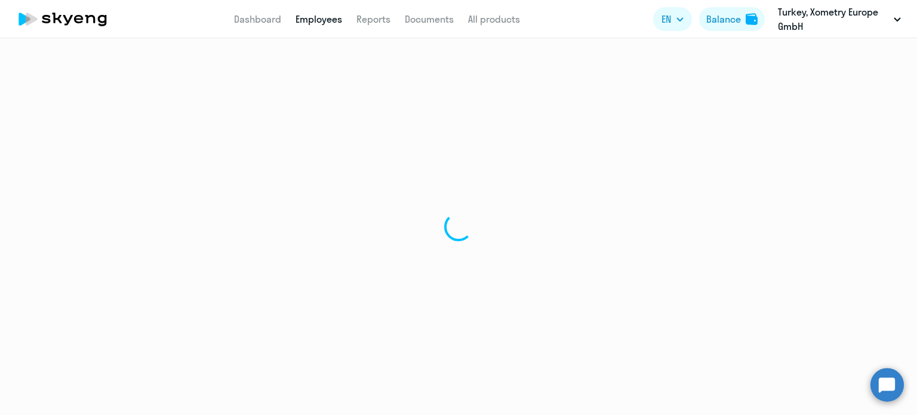
select select "30"
